Goal: Task Accomplishment & Management: Manage account settings

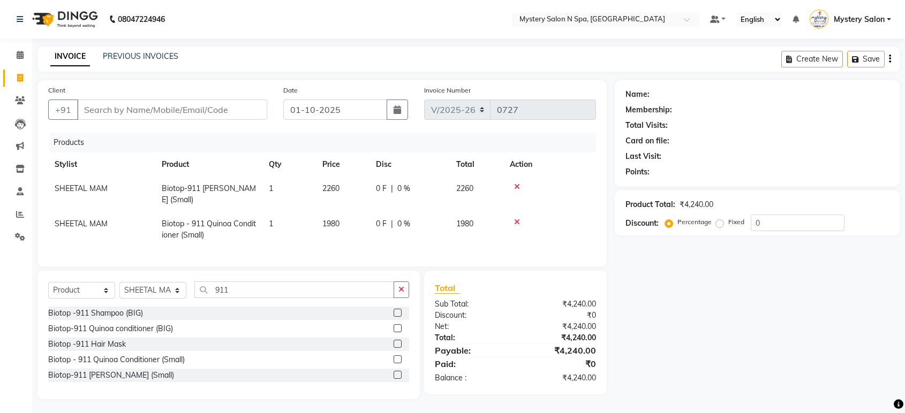
select select "142"
select select "product"
select select "4215"
click at [197, 104] on input "Client" at bounding box center [172, 110] width 190 height 20
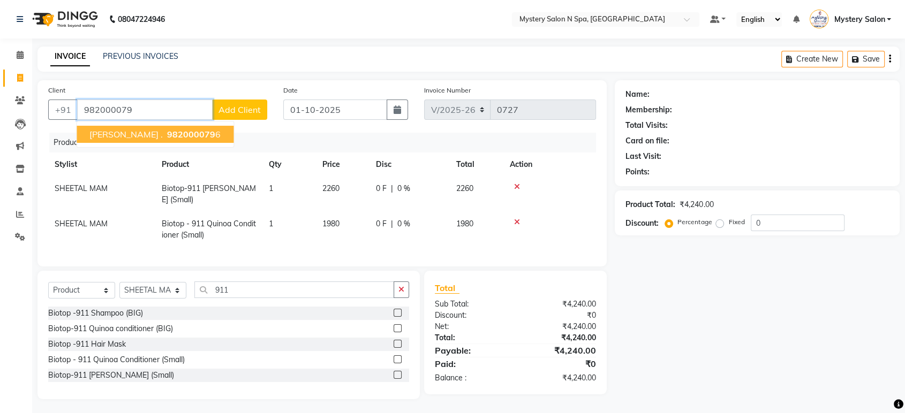
click at [182, 133] on button "Jagruti . 982000079 6" at bounding box center [155, 134] width 157 height 17
type input "9820000796"
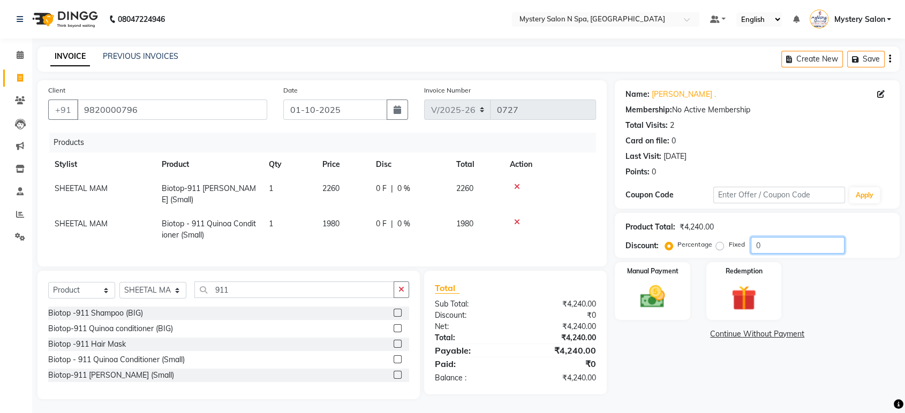
click at [764, 248] on input "0" at bounding box center [797, 245] width 94 height 17
click at [656, 292] on img at bounding box center [652, 297] width 42 height 30
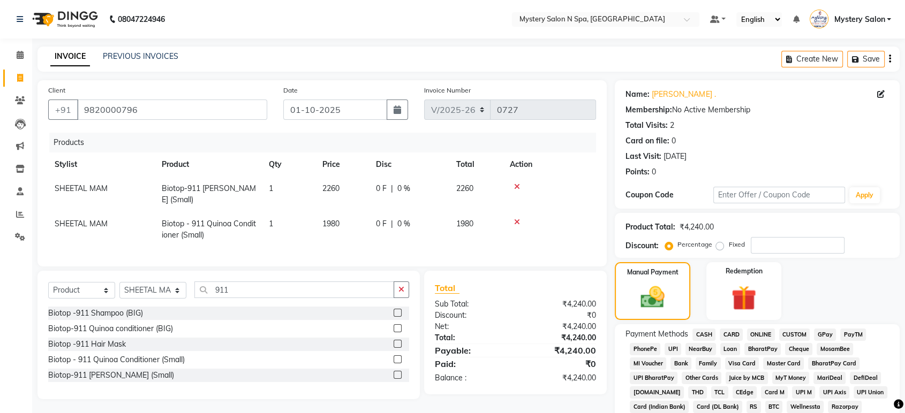
click at [703, 336] on span "CASH" at bounding box center [703, 335] width 23 height 12
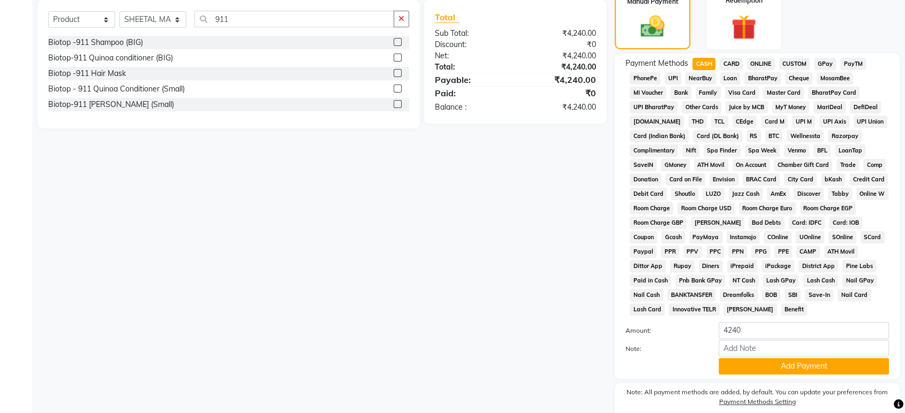
scroll to position [273, 0]
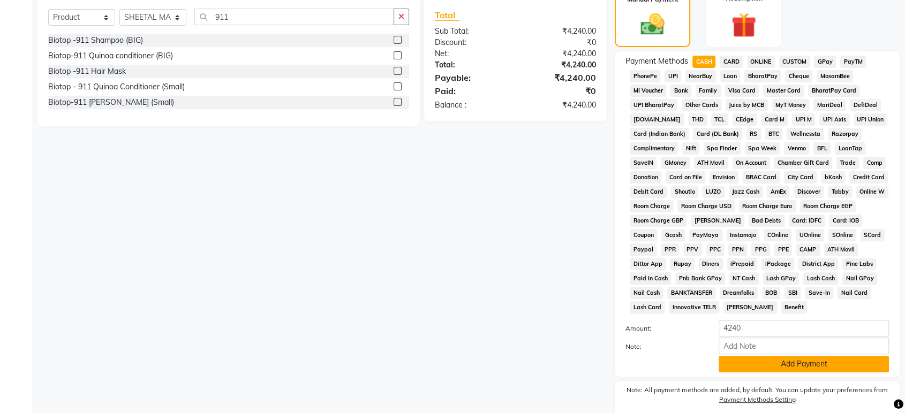
click at [780, 361] on button "Add Payment" at bounding box center [803, 364] width 170 height 17
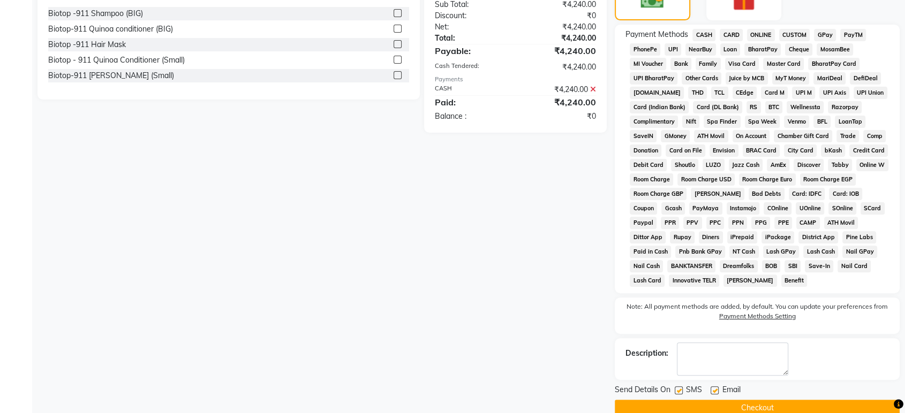
scroll to position [318, 0]
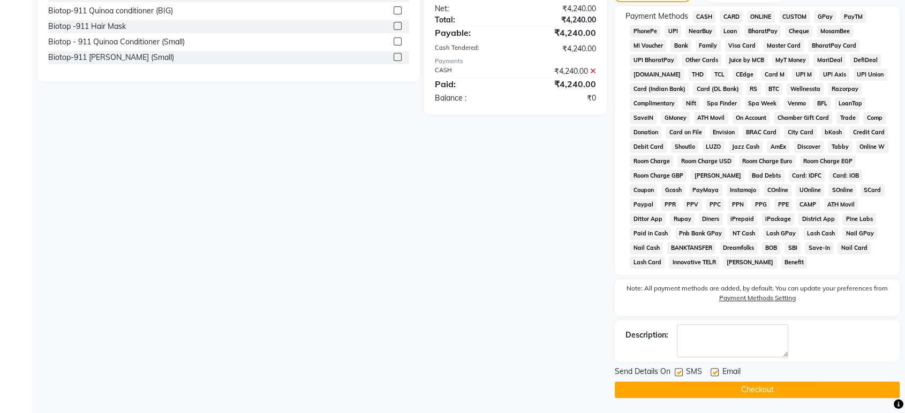
click at [830, 382] on button "Checkout" at bounding box center [756, 390] width 285 height 17
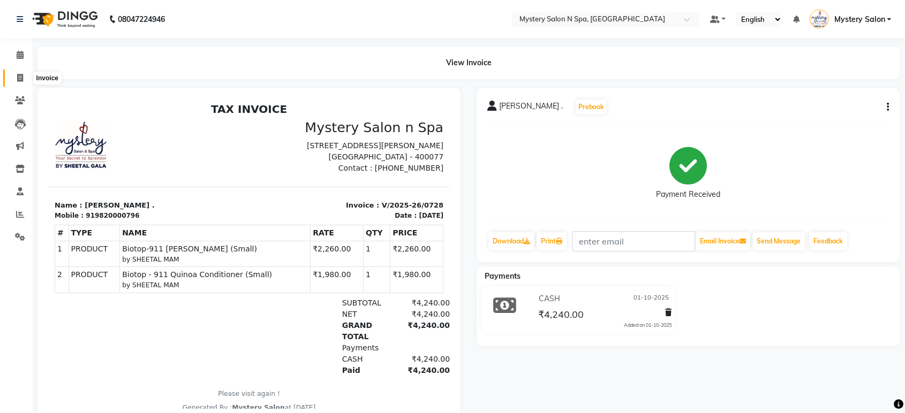
click at [14, 78] on span at bounding box center [20, 78] width 19 height 12
select select "142"
select select "service"
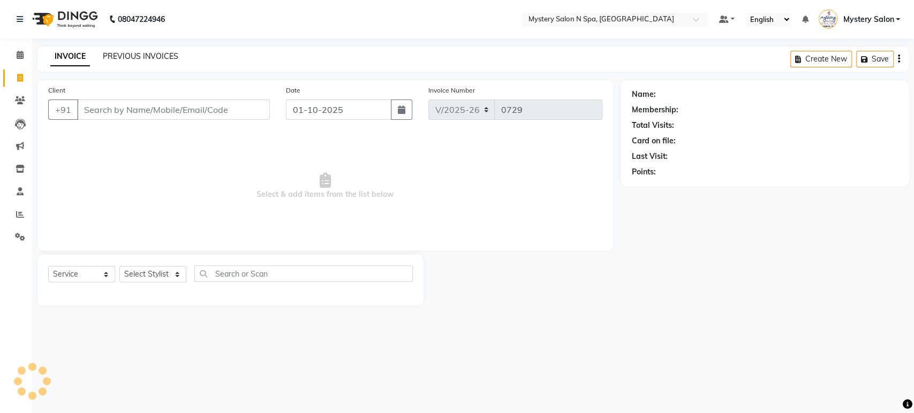
click at [117, 54] on link "PREVIOUS INVOICES" at bounding box center [140, 56] width 75 height 10
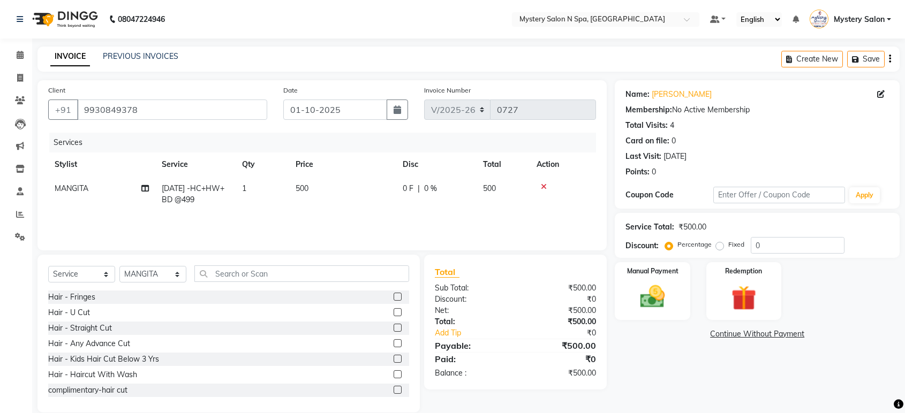
select select "142"
select select "service"
select select "23857"
click at [792, 245] on input "0" at bounding box center [797, 245] width 94 height 17
click at [675, 284] on div "Manual Payment" at bounding box center [652, 291] width 78 height 60
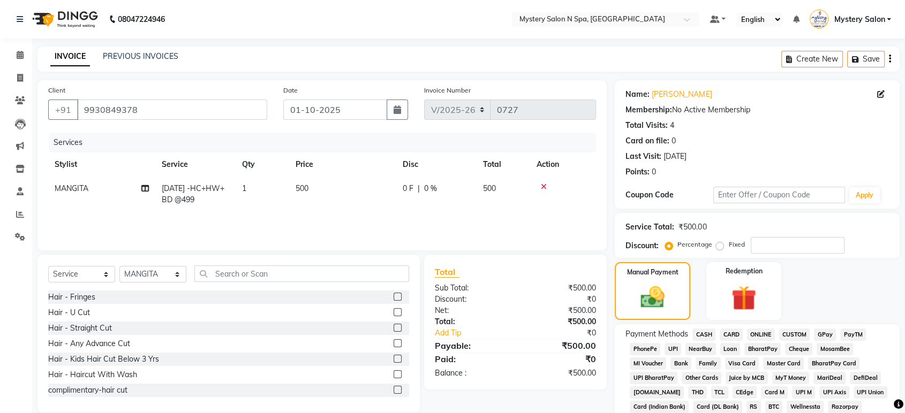
click at [824, 333] on span "GPay" at bounding box center [825, 335] width 22 height 12
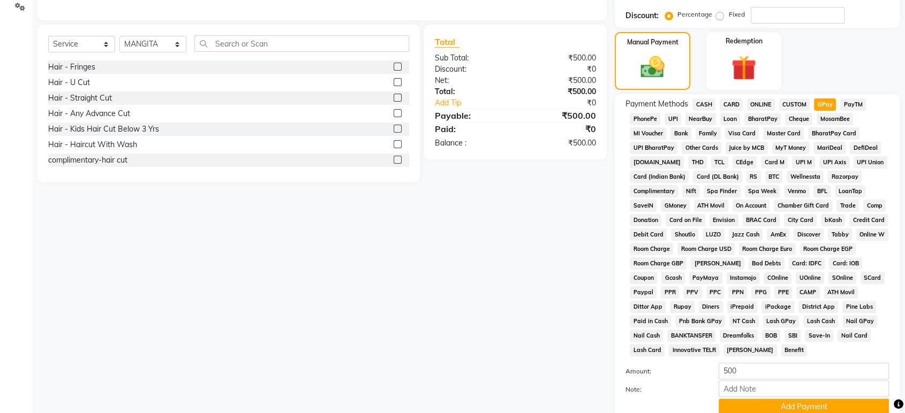
scroll to position [250, 0]
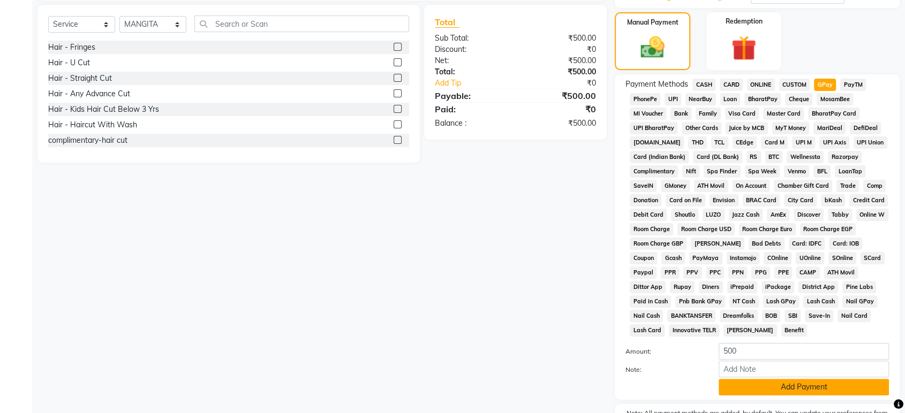
click at [770, 386] on button "Add Payment" at bounding box center [803, 387] width 170 height 17
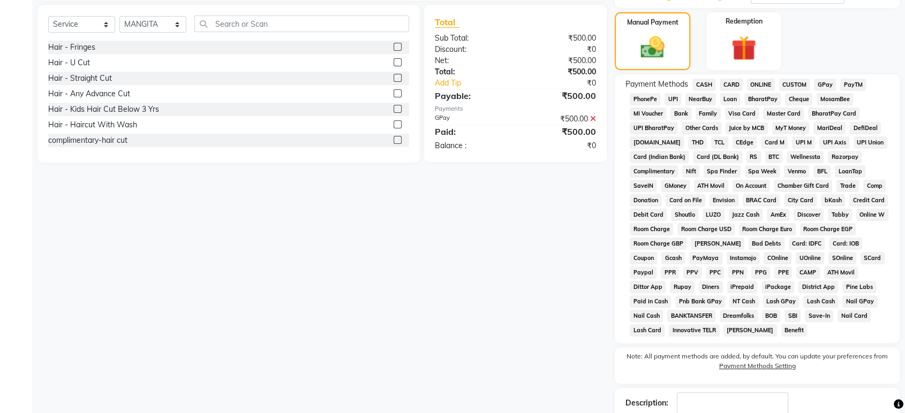
scroll to position [318, 0]
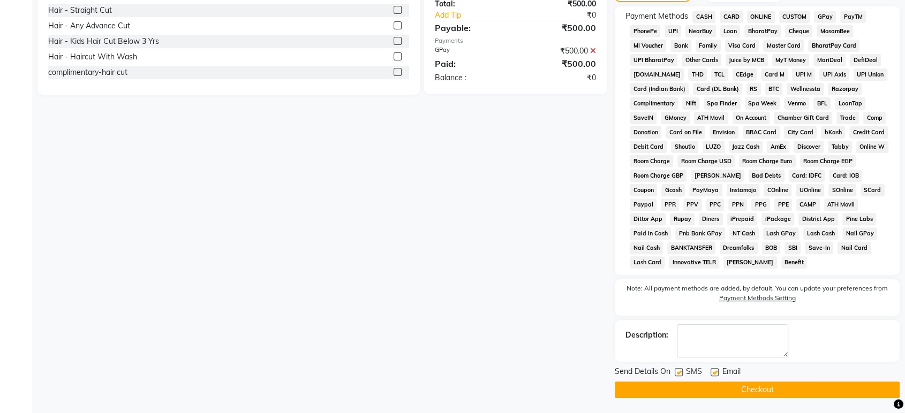
click at [733, 389] on button "Checkout" at bounding box center [756, 390] width 285 height 17
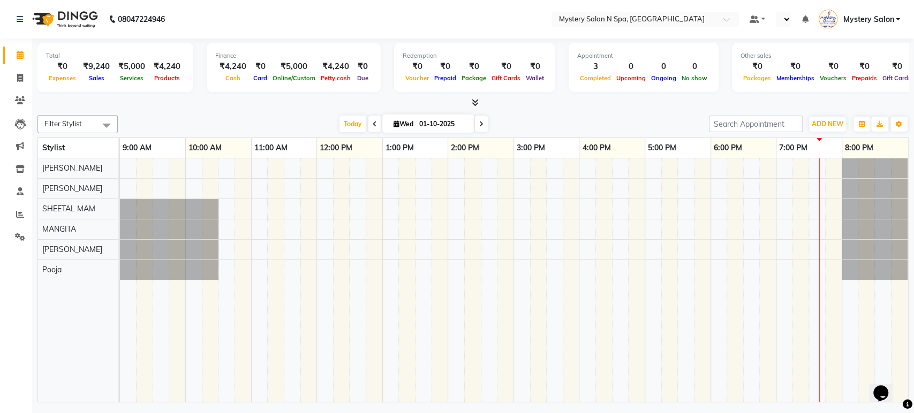
select select "en"
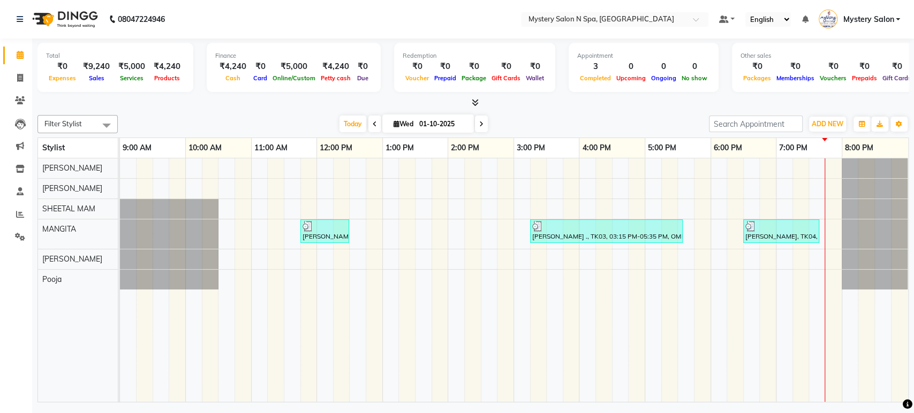
click at [484, 124] on span at bounding box center [481, 124] width 13 height 17
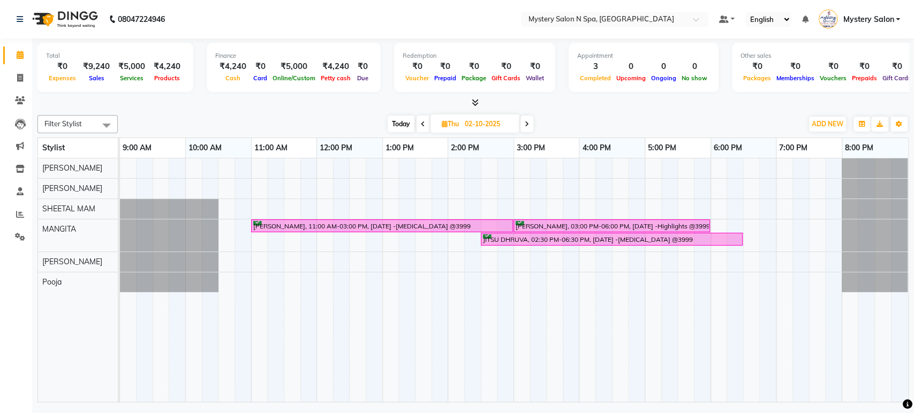
click at [398, 126] on span "Today" at bounding box center [400, 124] width 27 height 17
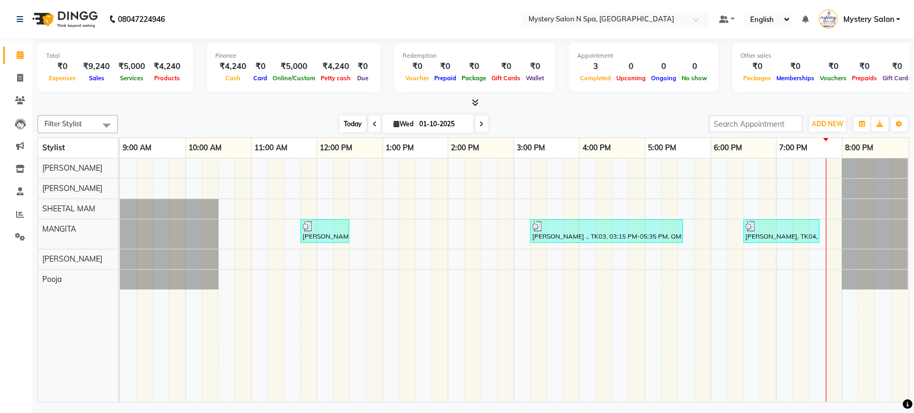
click at [354, 124] on span "Today" at bounding box center [352, 124] width 27 height 17
click at [485, 121] on span at bounding box center [481, 124] width 13 height 17
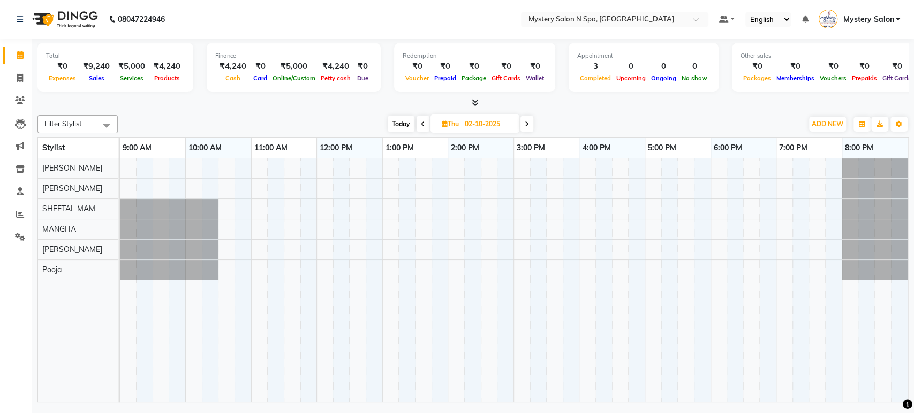
click at [405, 124] on span "Today" at bounding box center [400, 124] width 27 height 17
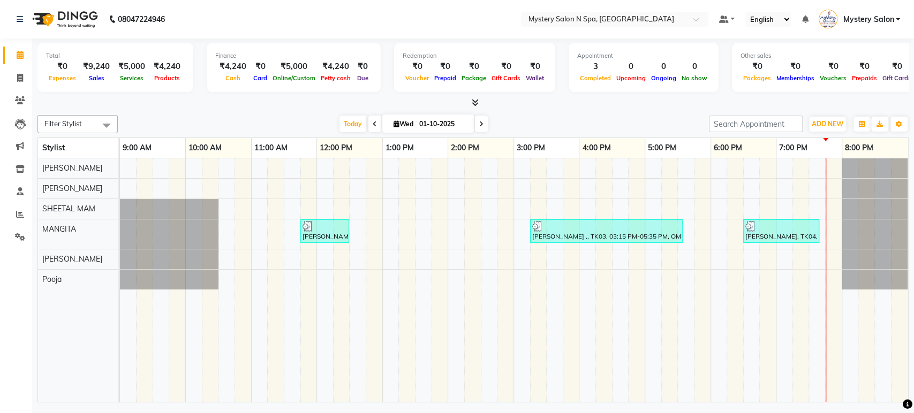
click at [483, 124] on span at bounding box center [481, 124] width 13 height 17
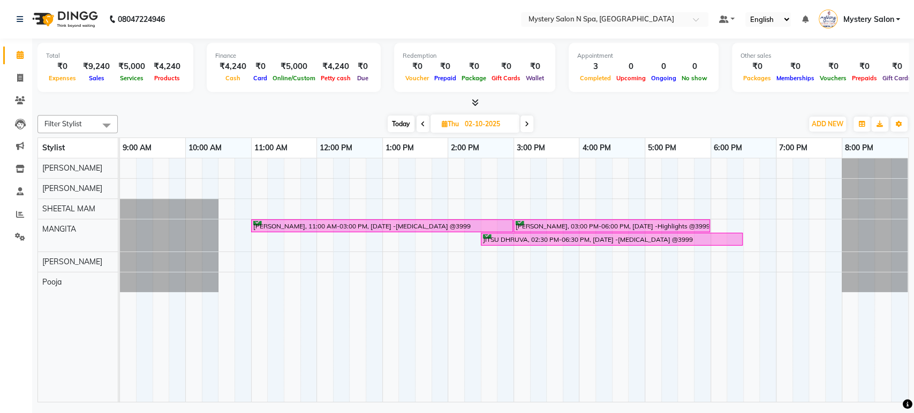
click at [394, 120] on span "Today" at bounding box center [400, 124] width 27 height 17
type input "01-10-2025"
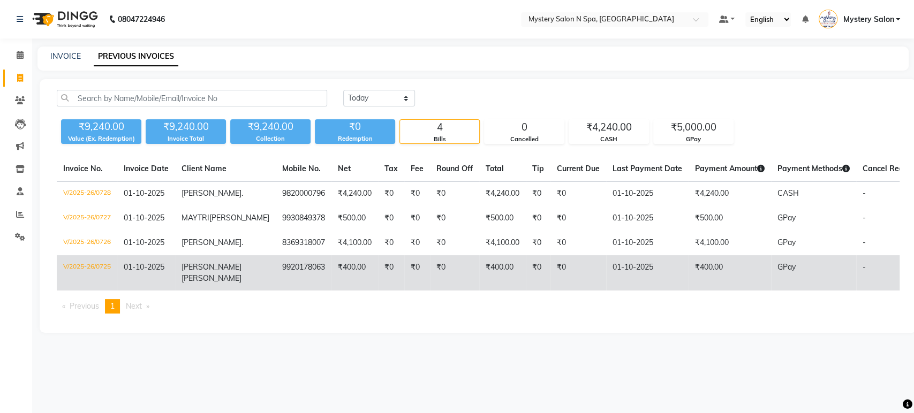
click at [331, 280] on td "₹400.00" at bounding box center [354, 272] width 47 height 35
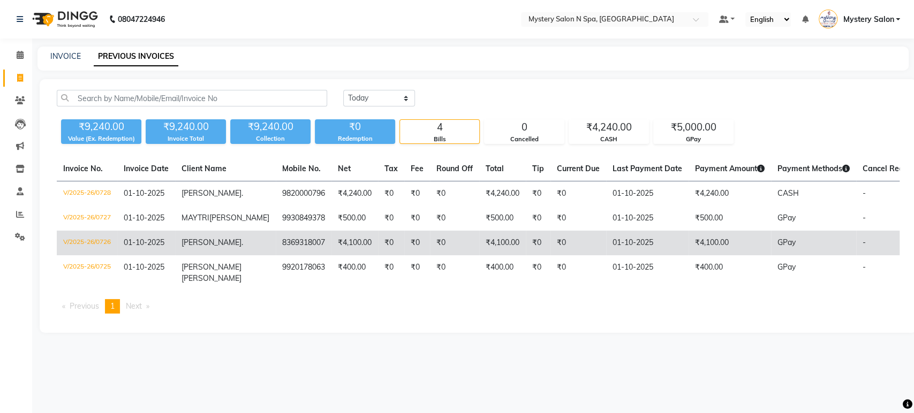
click at [290, 255] on td "8369318007" at bounding box center [304, 243] width 56 height 25
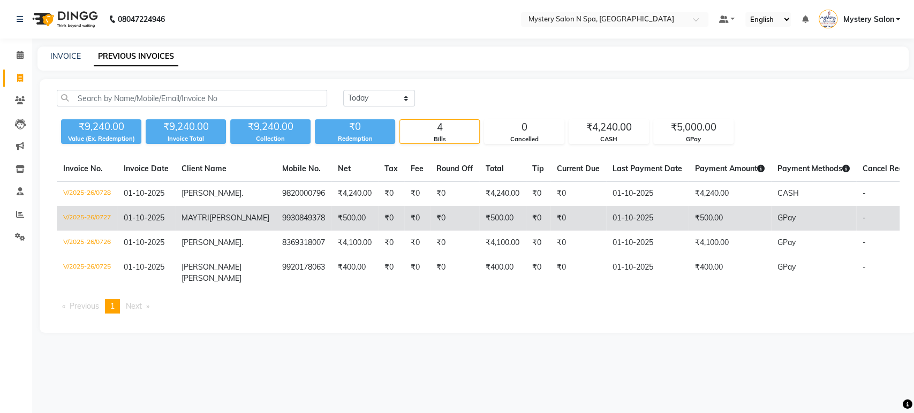
click at [276, 216] on td "9930849378" at bounding box center [304, 218] width 56 height 25
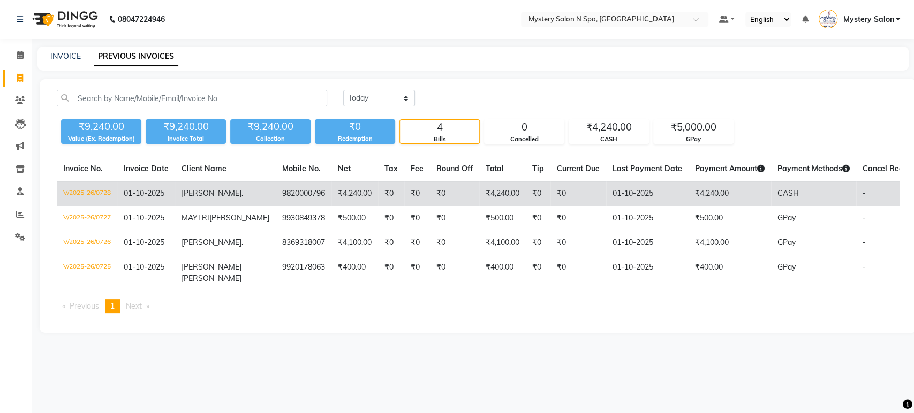
click at [337, 194] on td "₹4,240.00" at bounding box center [354, 193] width 47 height 25
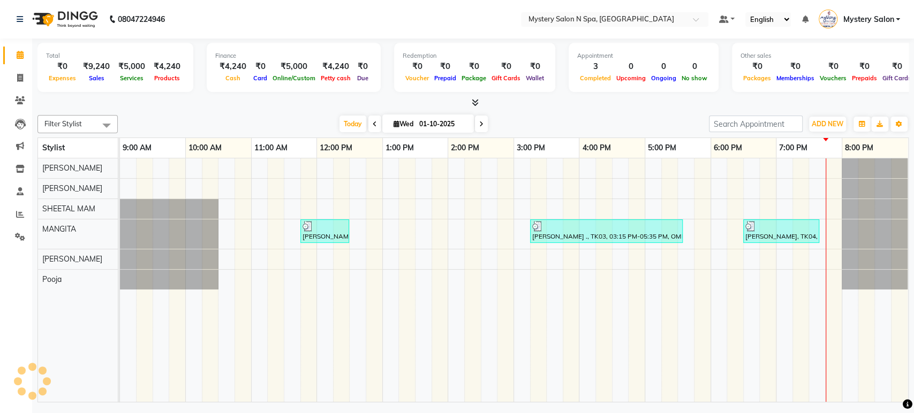
select select "en"
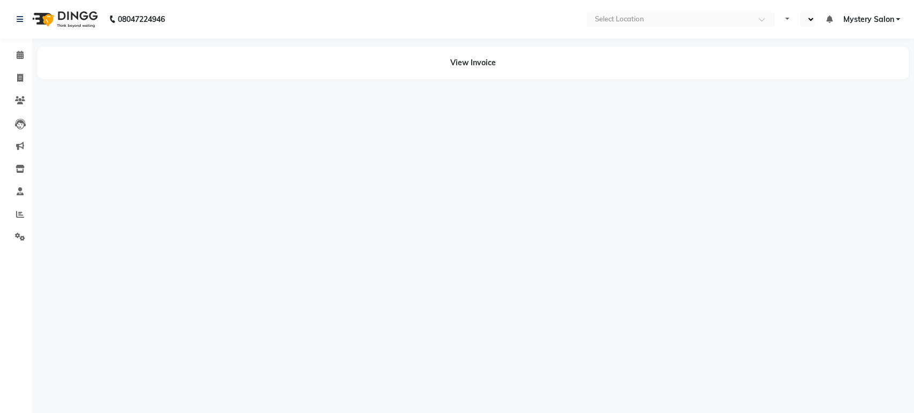
select select "en"
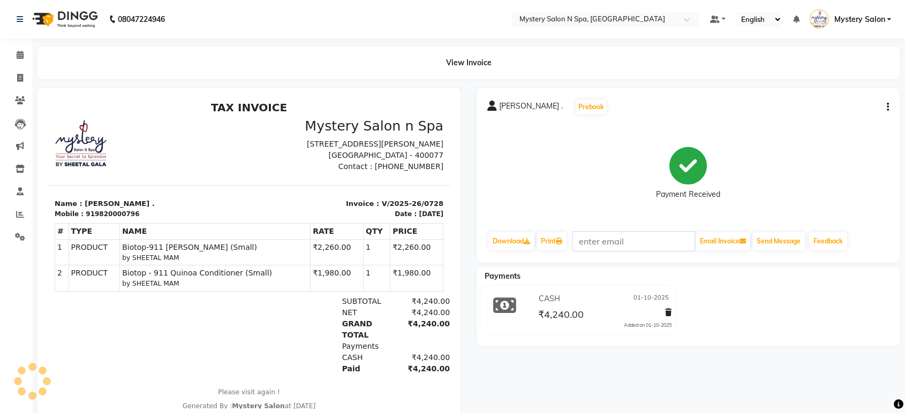
scroll to position [9, 0]
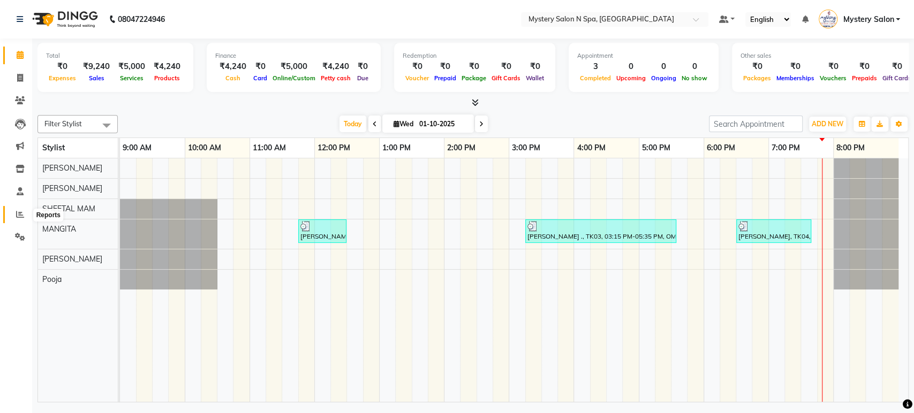
click at [21, 216] on icon at bounding box center [20, 214] width 8 height 8
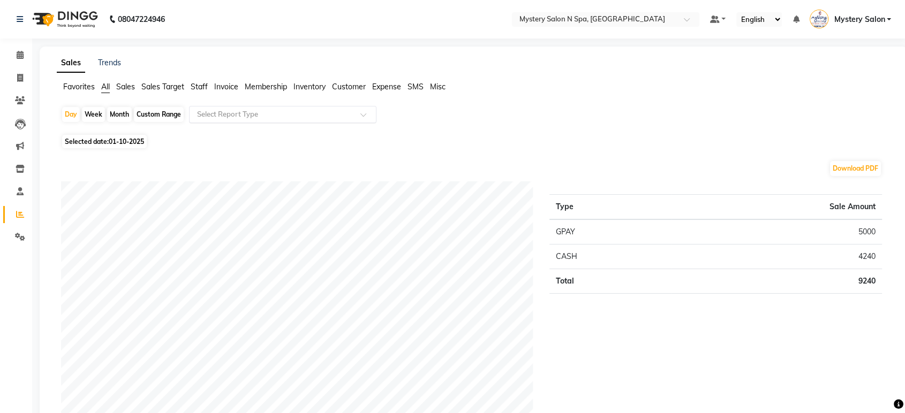
click at [235, 110] on input "text" at bounding box center [272, 114] width 154 height 11
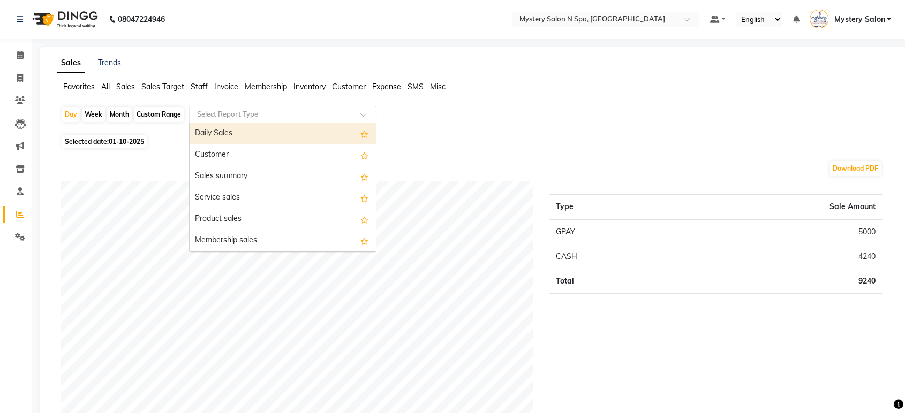
click at [240, 133] on div "Daily Sales" at bounding box center [282, 133] width 186 height 21
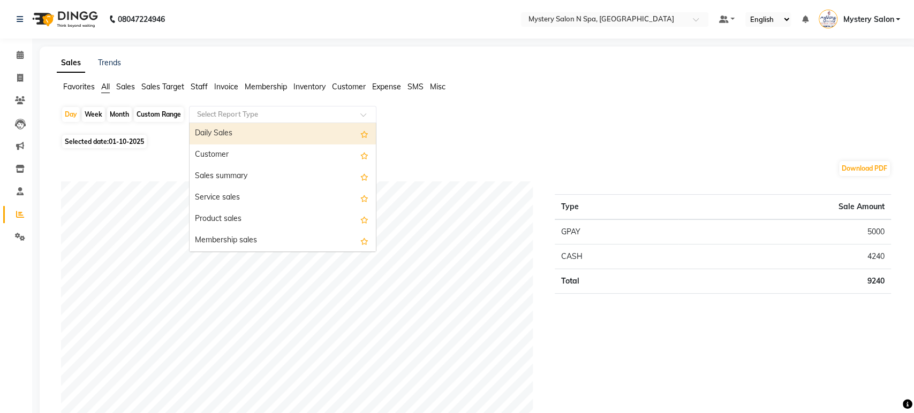
select select "filtered_report"
select select "pdf"
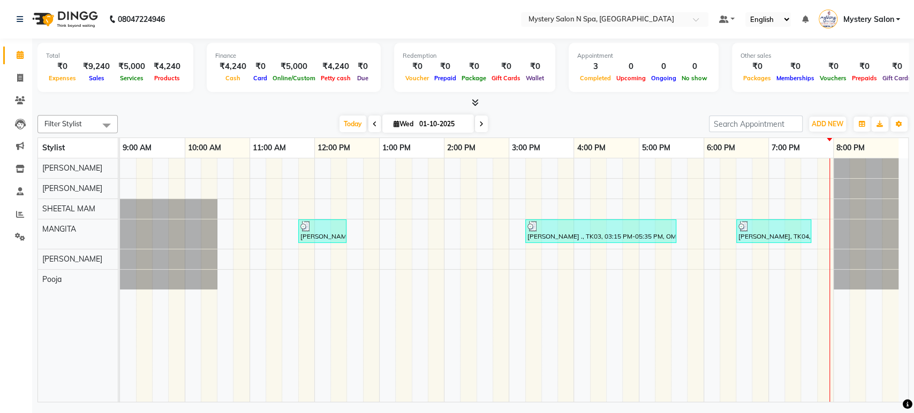
click at [486, 124] on div "[DATE] [DATE]" at bounding box center [413, 124] width 150 height 16
click at [483, 120] on span at bounding box center [481, 124] width 13 height 17
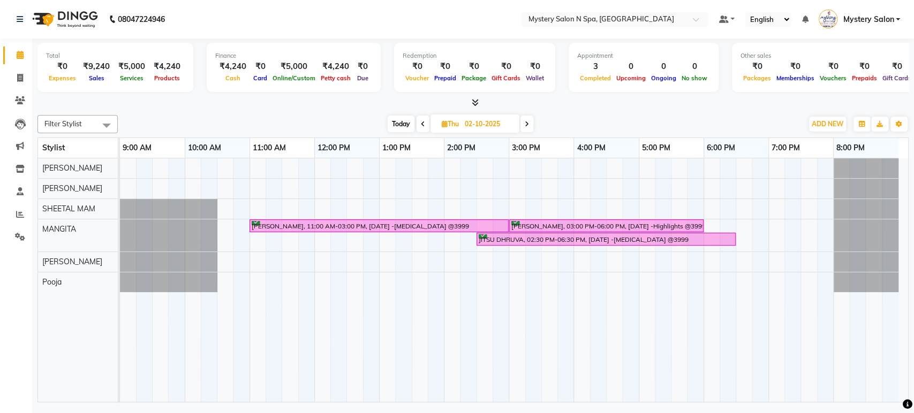
click at [398, 121] on span "Today" at bounding box center [400, 124] width 27 height 17
type input "01-10-2025"
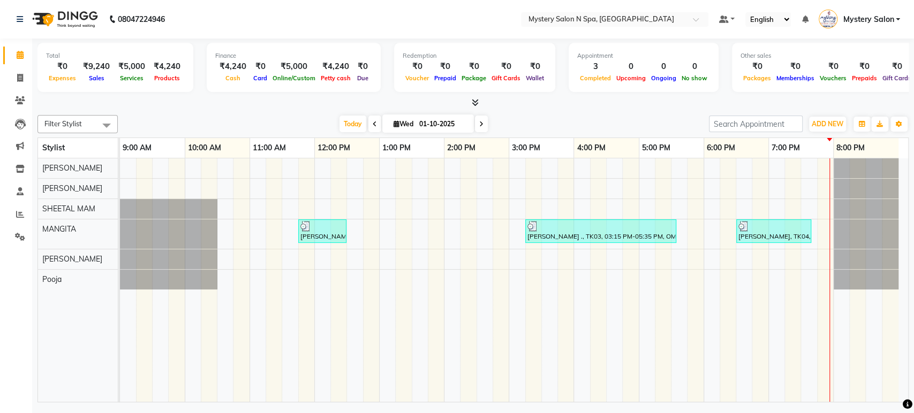
click at [872, 21] on span "Mystery Salon" at bounding box center [867, 19] width 51 height 11
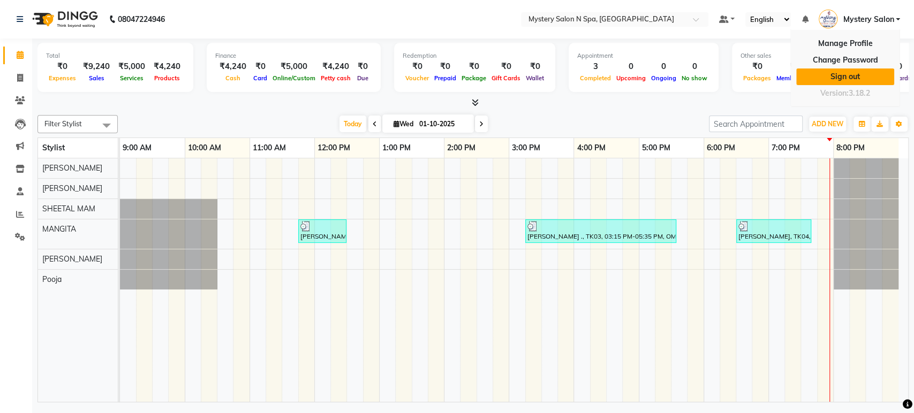
click at [857, 71] on link "Sign out" at bounding box center [845, 77] width 98 height 17
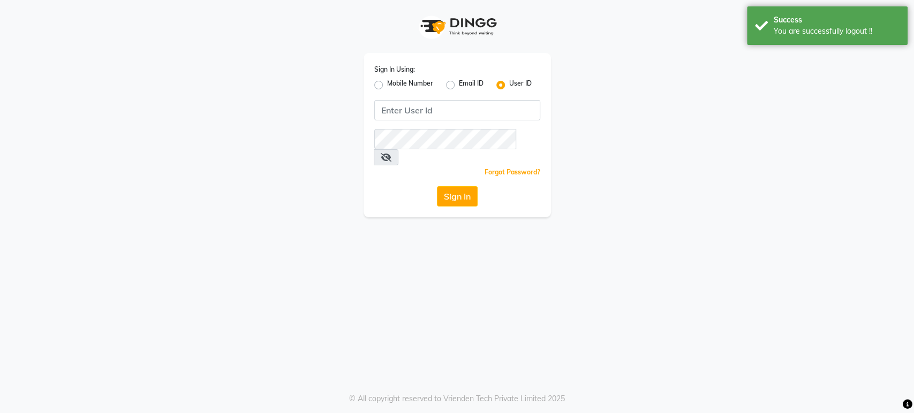
click at [387, 84] on label "Mobile Number" at bounding box center [410, 85] width 46 height 13
click at [387, 84] on input "Mobile Number" at bounding box center [390, 82] width 7 height 7
radio input "true"
radio input "false"
